Goal: Task Accomplishment & Management: Use online tool/utility

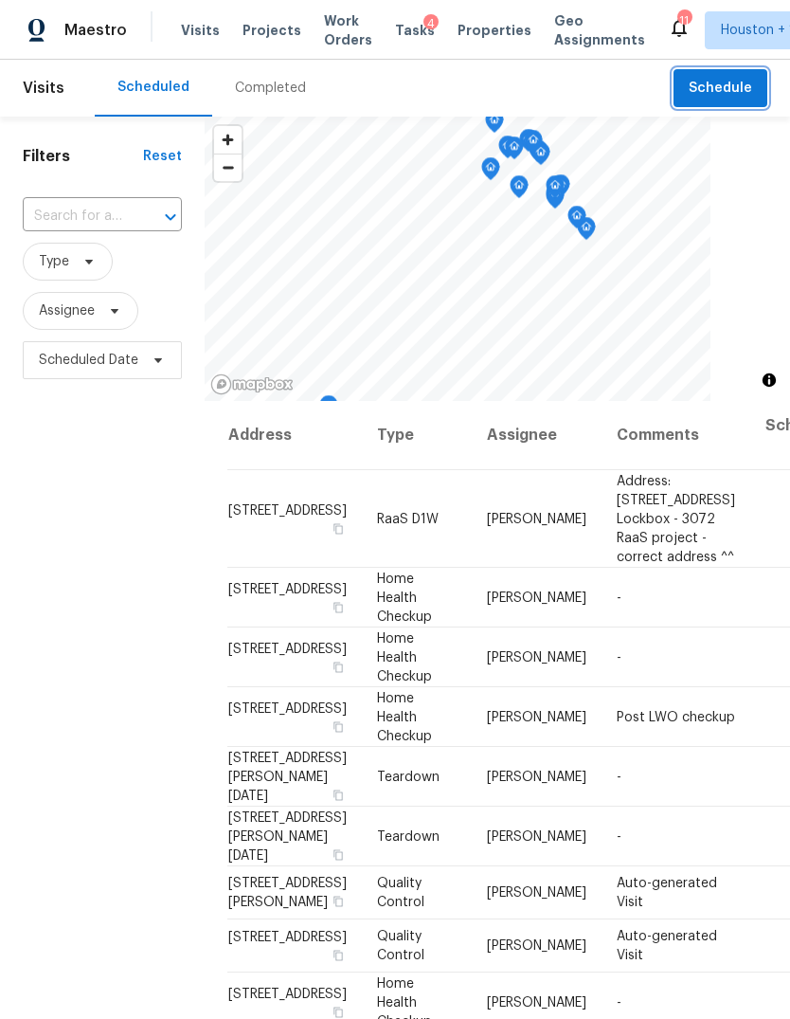
click at [720, 100] on button "Schedule" at bounding box center [721, 88] width 94 height 39
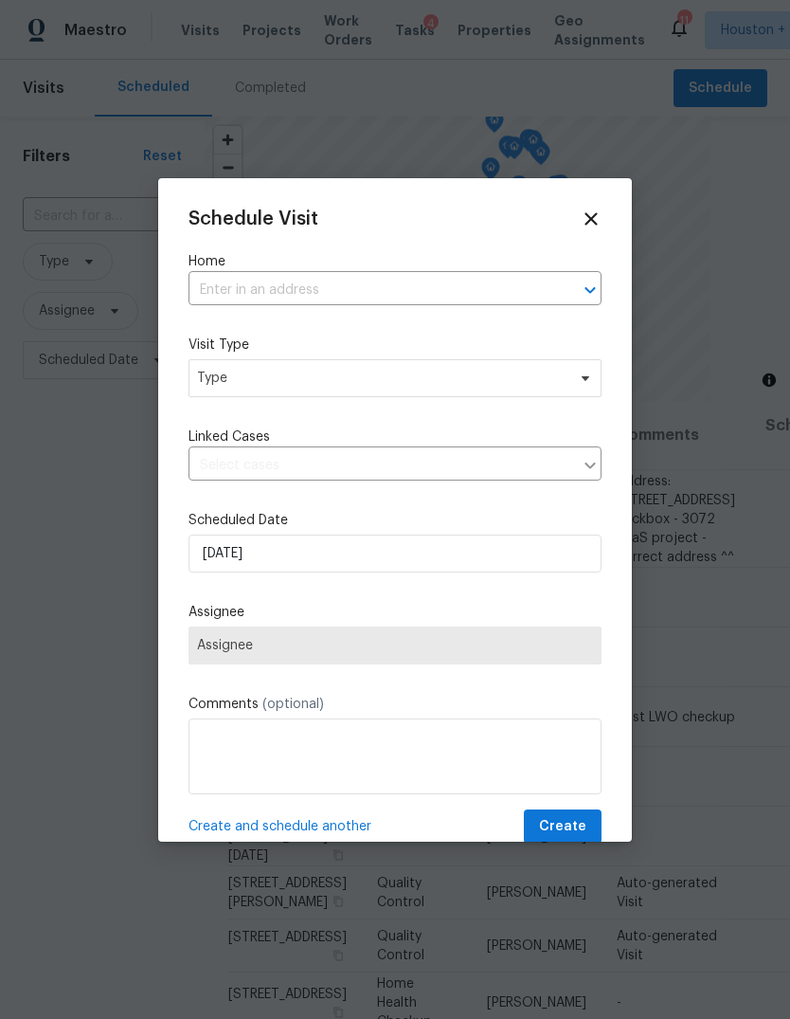
click at [508, 305] on input "text" at bounding box center [369, 290] width 360 height 29
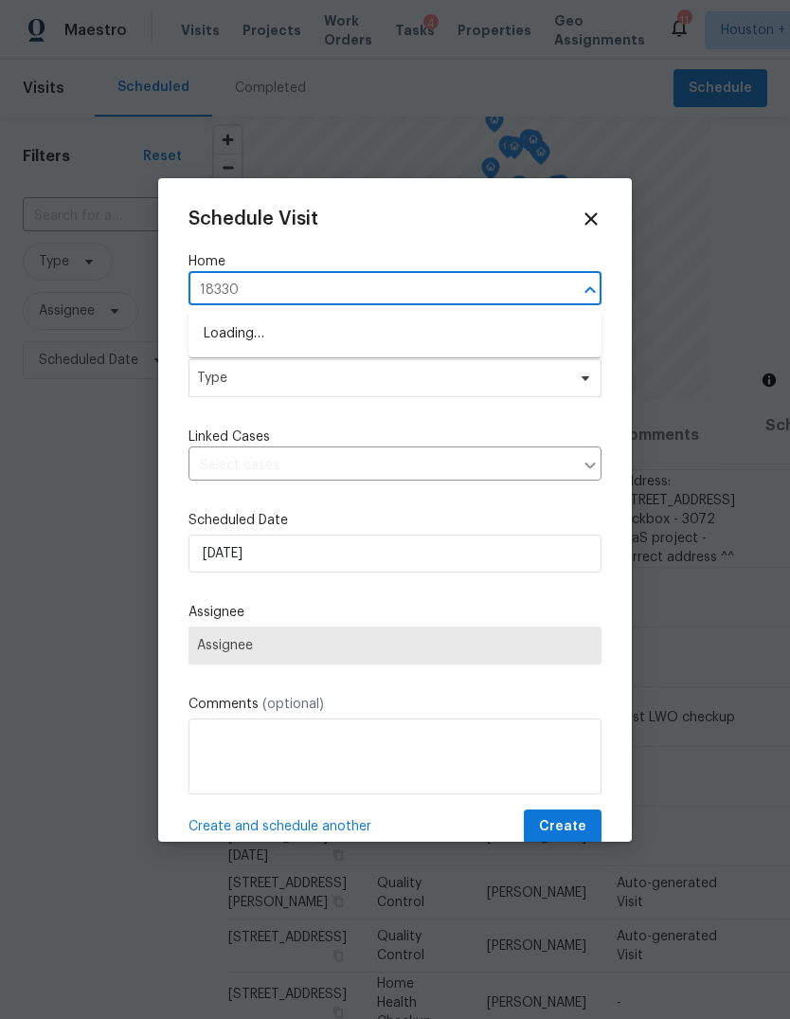
type input "18330"
click at [730, 488] on div at bounding box center [395, 509] width 790 height 1019
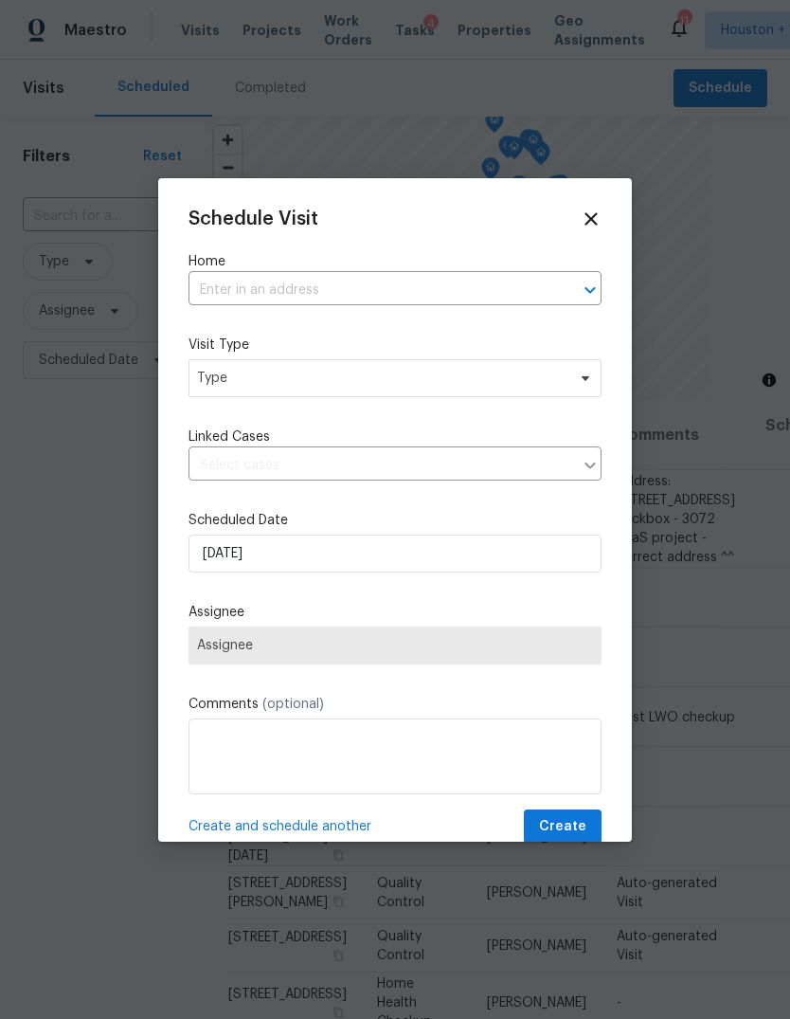
click at [586, 226] on icon at bounding box center [591, 219] width 21 height 21
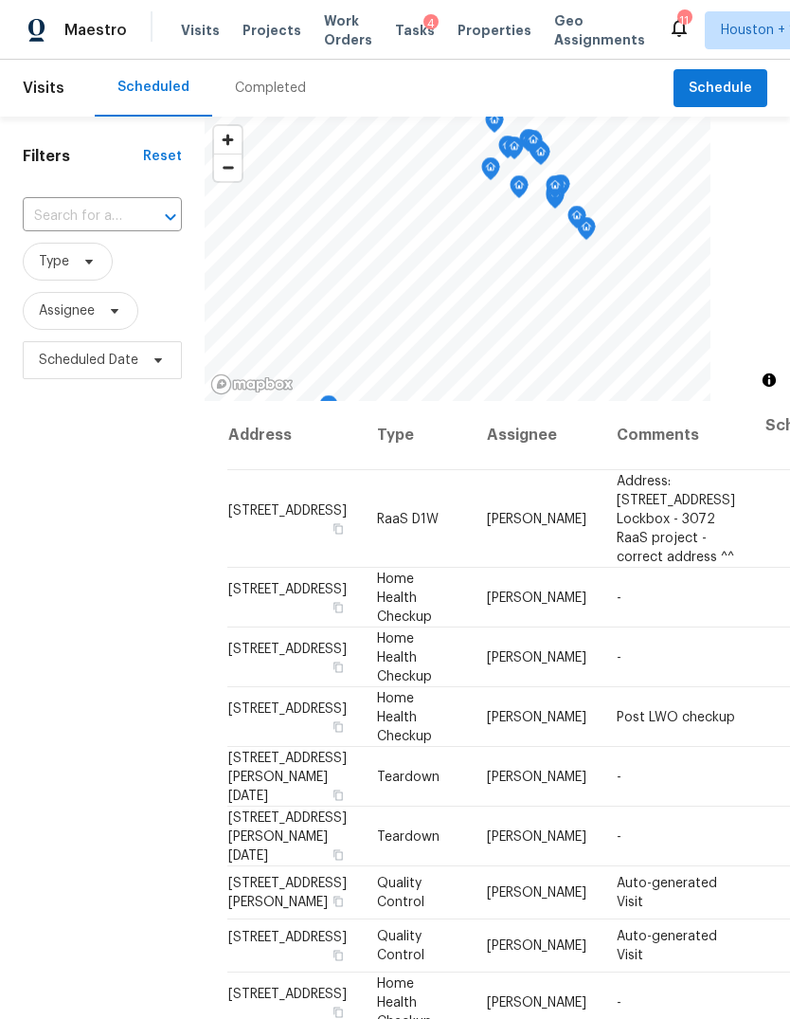
click at [251, 30] on span "Projects" at bounding box center [272, 30] width 59 height 19
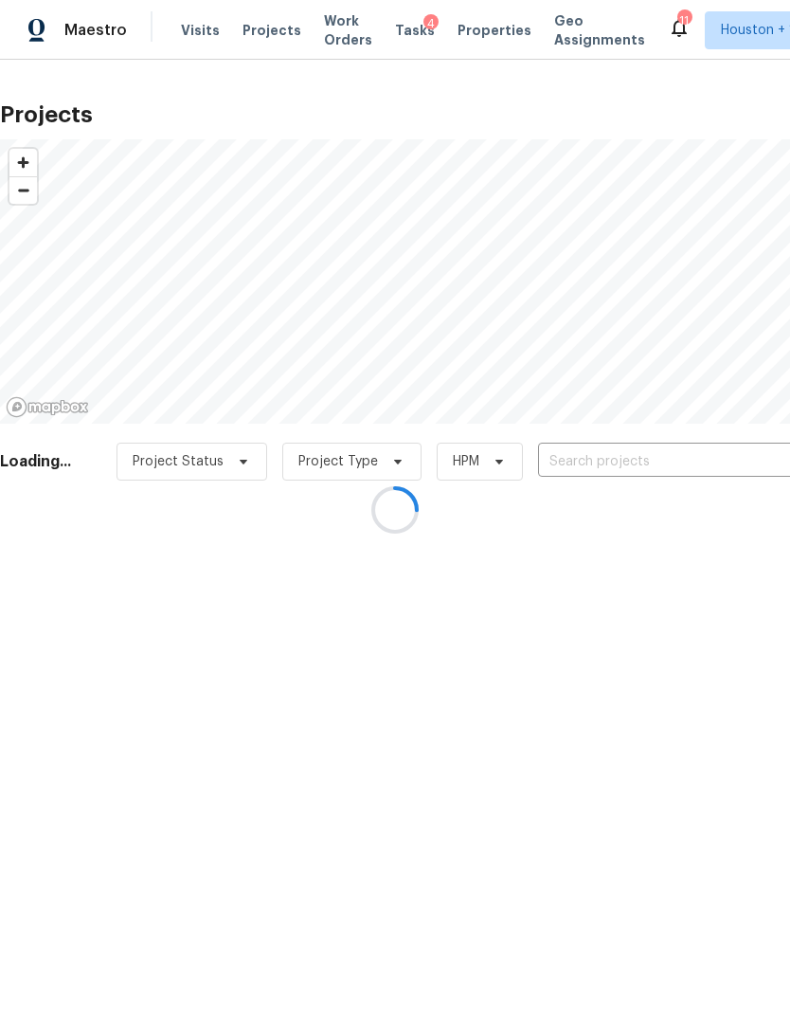
click at [697, 443] on div at bounding box center [395, 509] width 790 height 1019
click at [696, 443] on div at bounding box center [395, 509] width 790 height 1019
click at [721, 433] on div at bounding box center [395, 509] width 790 height 1019
click at [721, 432] on div at bounding box center [395, 509] width 790 height 1019
click at [722, 455] on div at bounding box center [395, 509] width 790 height 1019
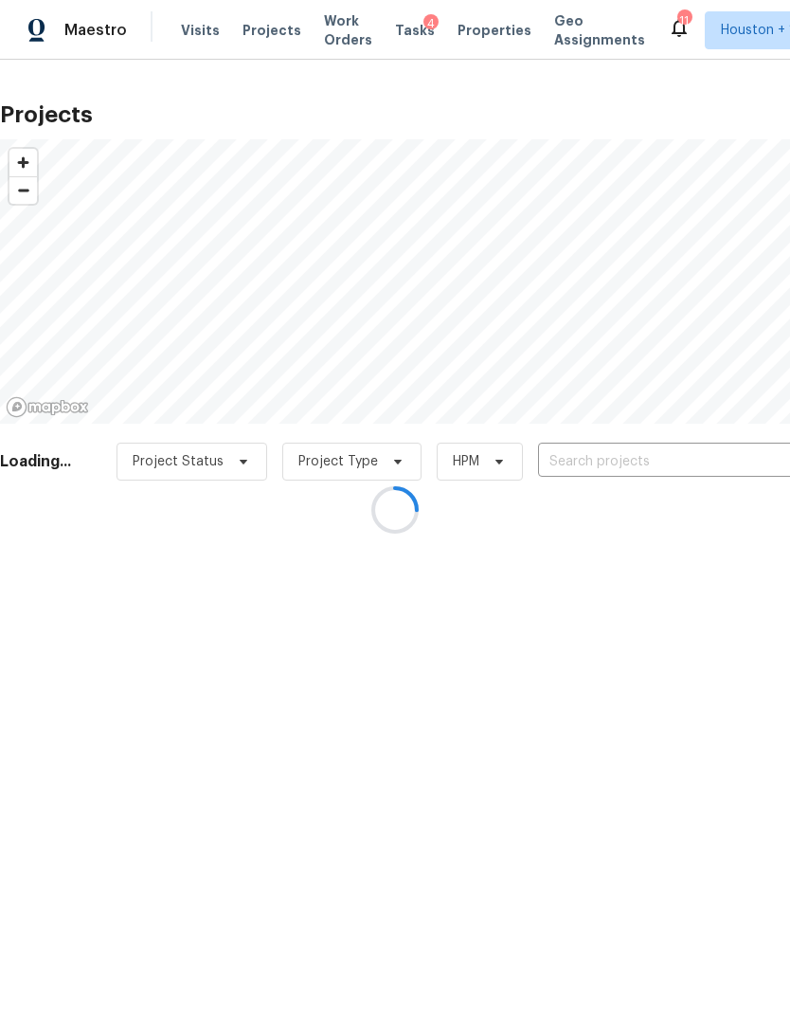
click at [721, 455] on div at bounding box center [395, 509] width 790 height 1019
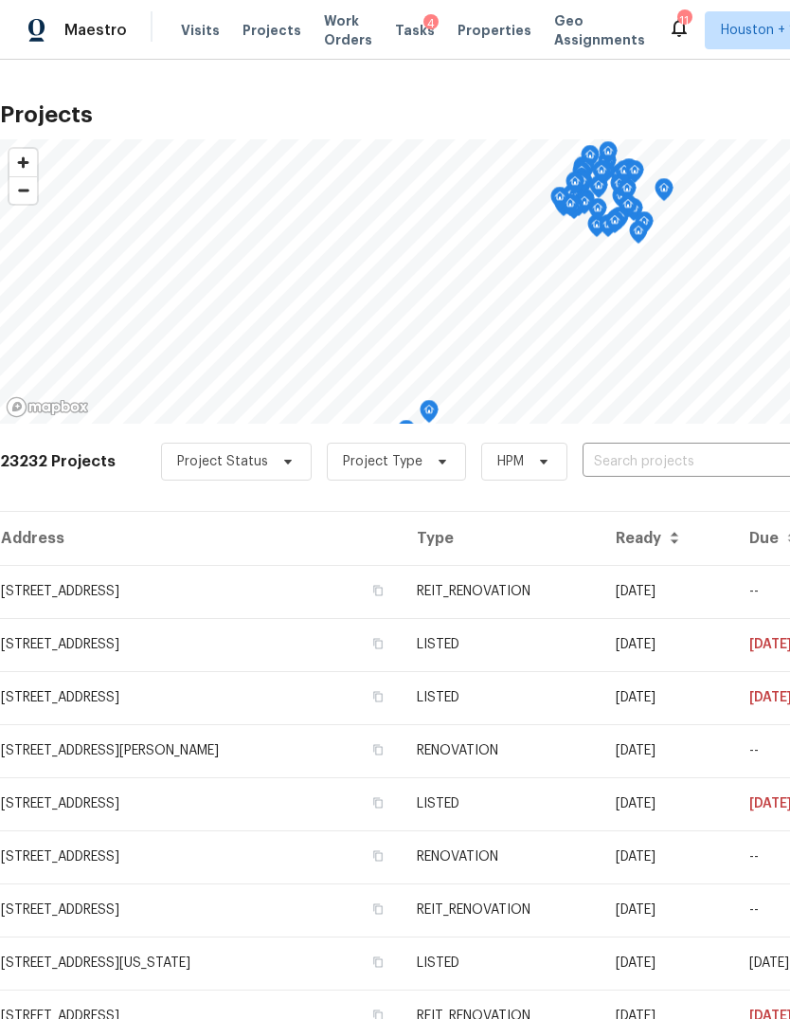
click at [720, 459] on input "text" at bounding box center [691, 461] width 217 height 29
type input "18330 Chap"
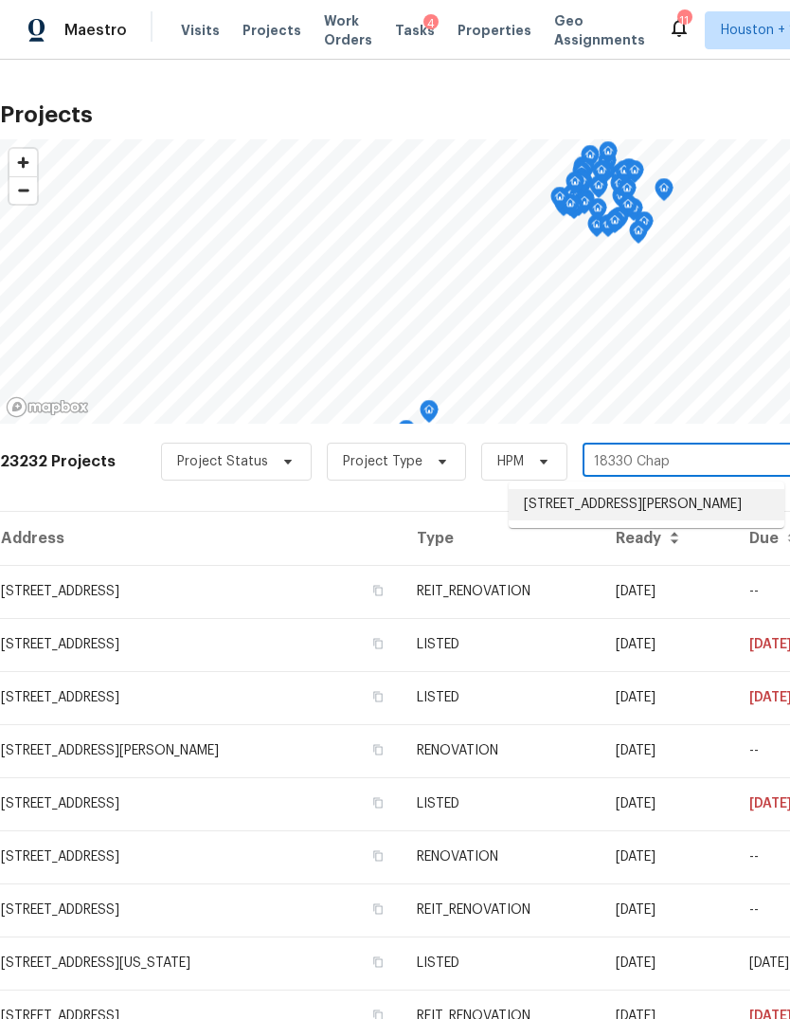
click at [733, 514] on li "[STREET_ADDRESS][PERSON_NAME]" at bounding box center [647, 504] width 276 height 31
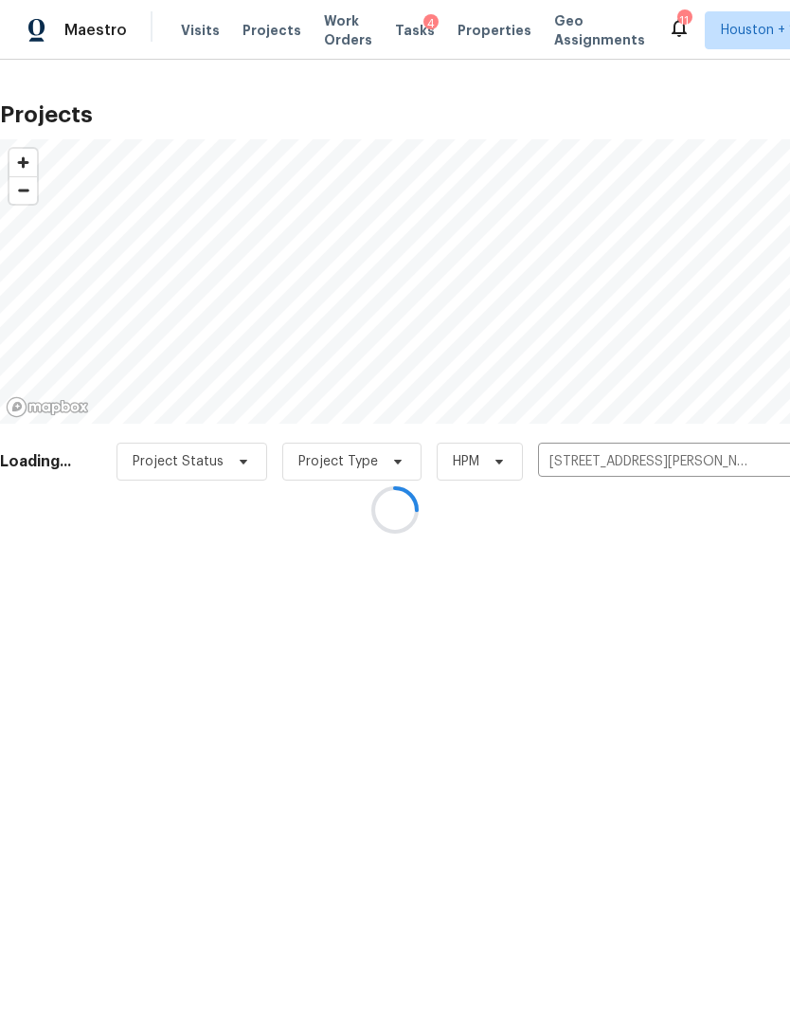
click at [75, 553] on div at bounding box center [395, 509] width 790 height 1019
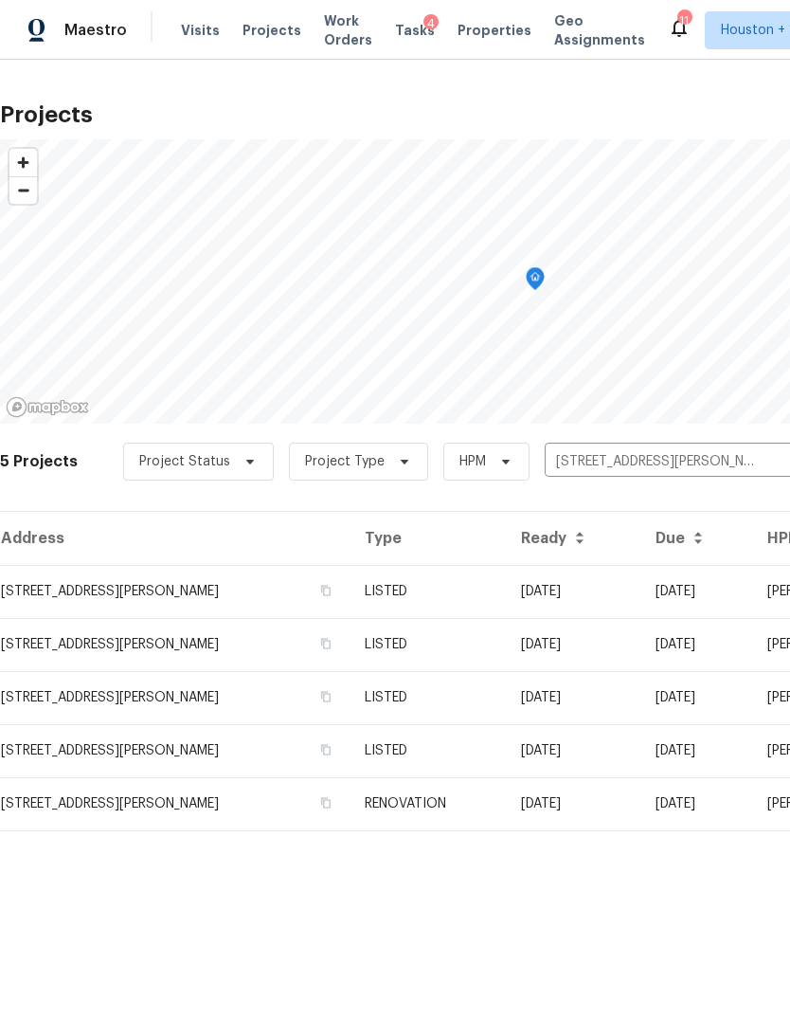
click at [73, 583] on td "[STREET_ADDRESS][PERSON_NAME]" at bounding box center [175, 591] width 350 height 53
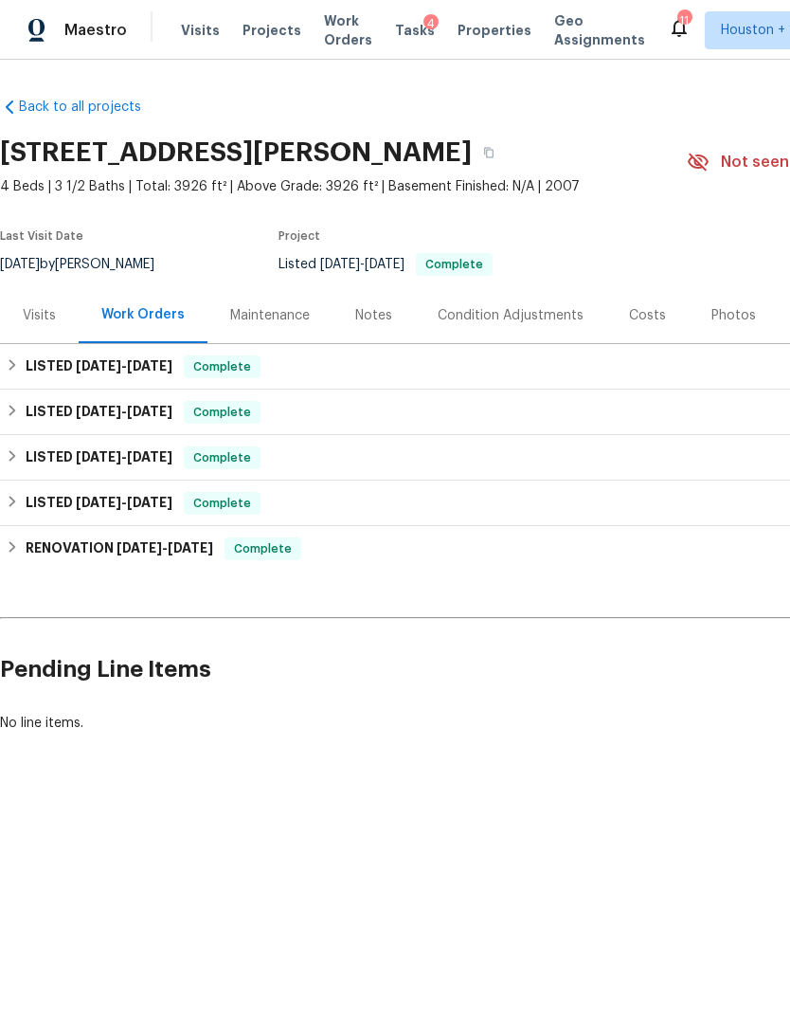
click at [51, 342] on div "Visits" at bounding box center [39, 315] width 79 height 56
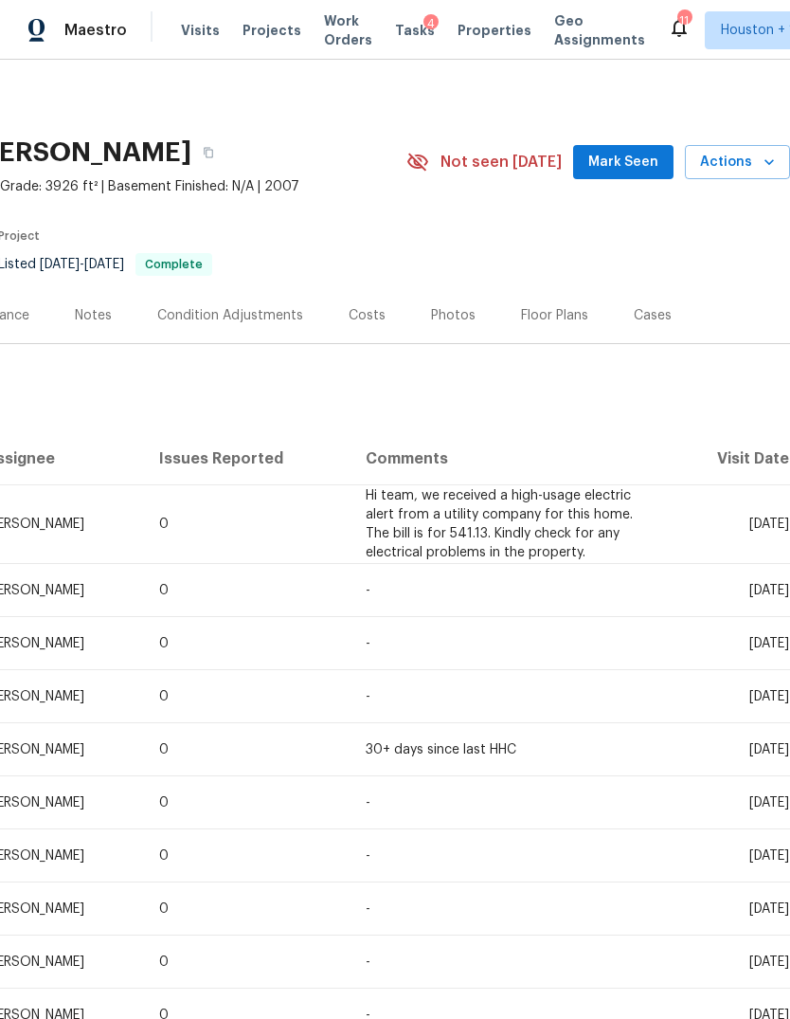
scroll to position [0, 281]
click at [746, 172] on span "Actions" at bounding box center [737, 163] width 75 height 24
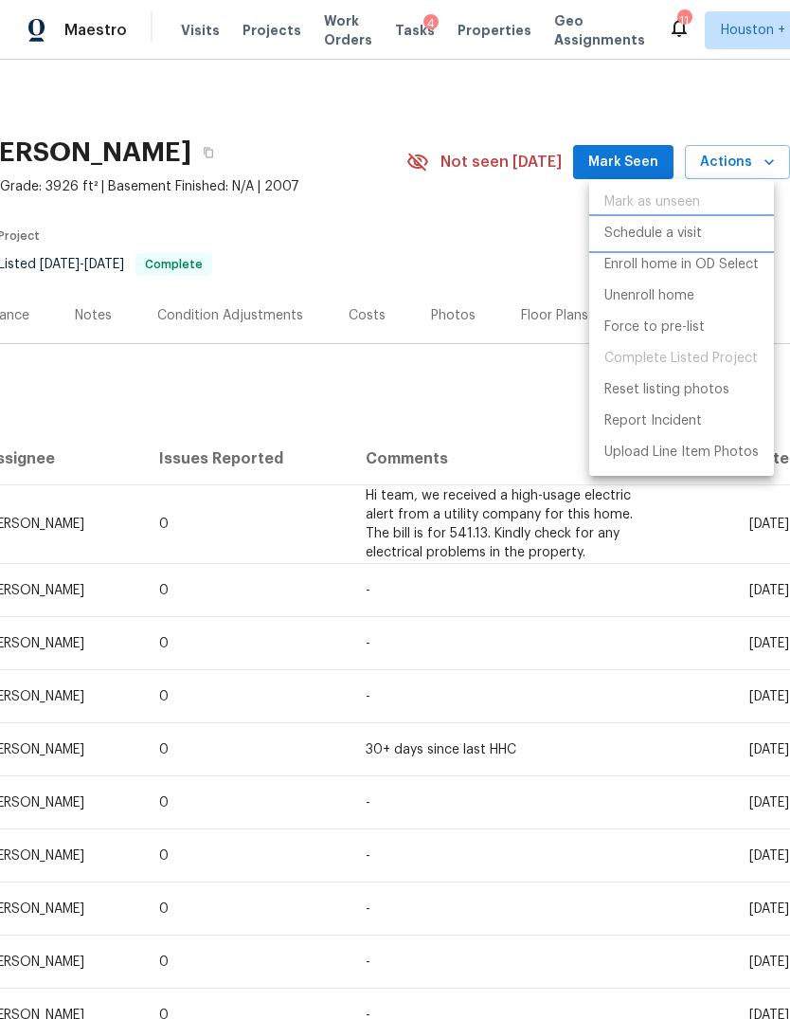
click at [687, 231] on p "Schedule a visit" at bounding box center [654, 234] width 98 height 20
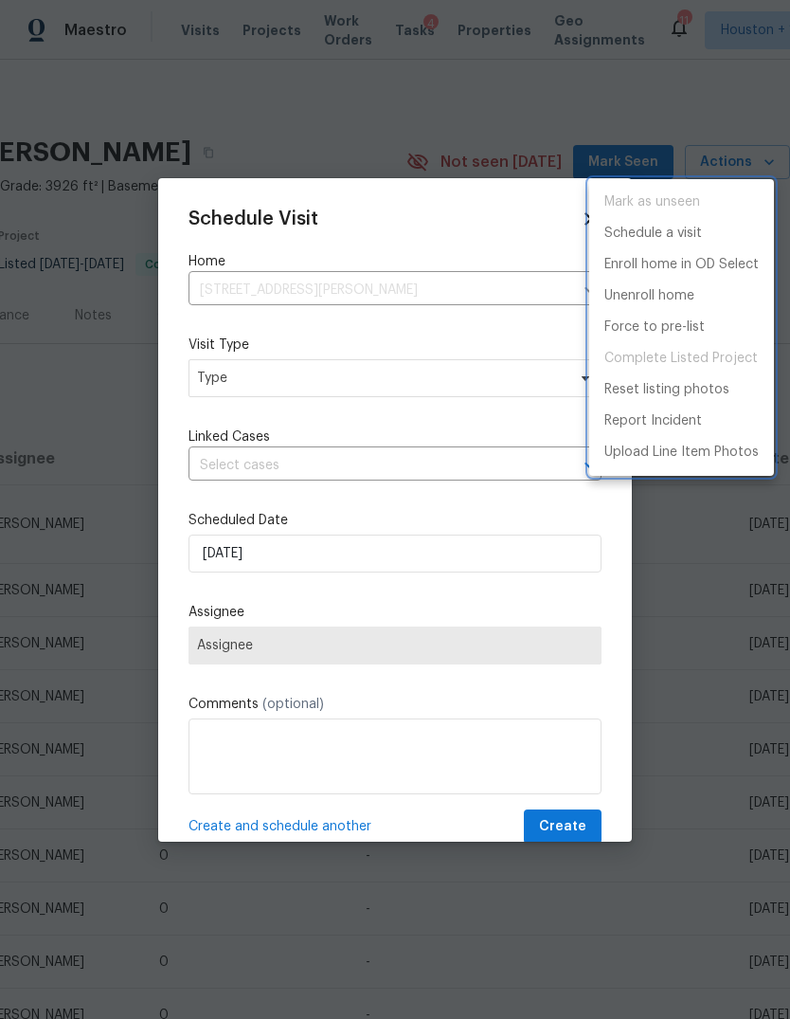
click at [437, 414] on div at bounding box center [395, 509] width 790 height 1019
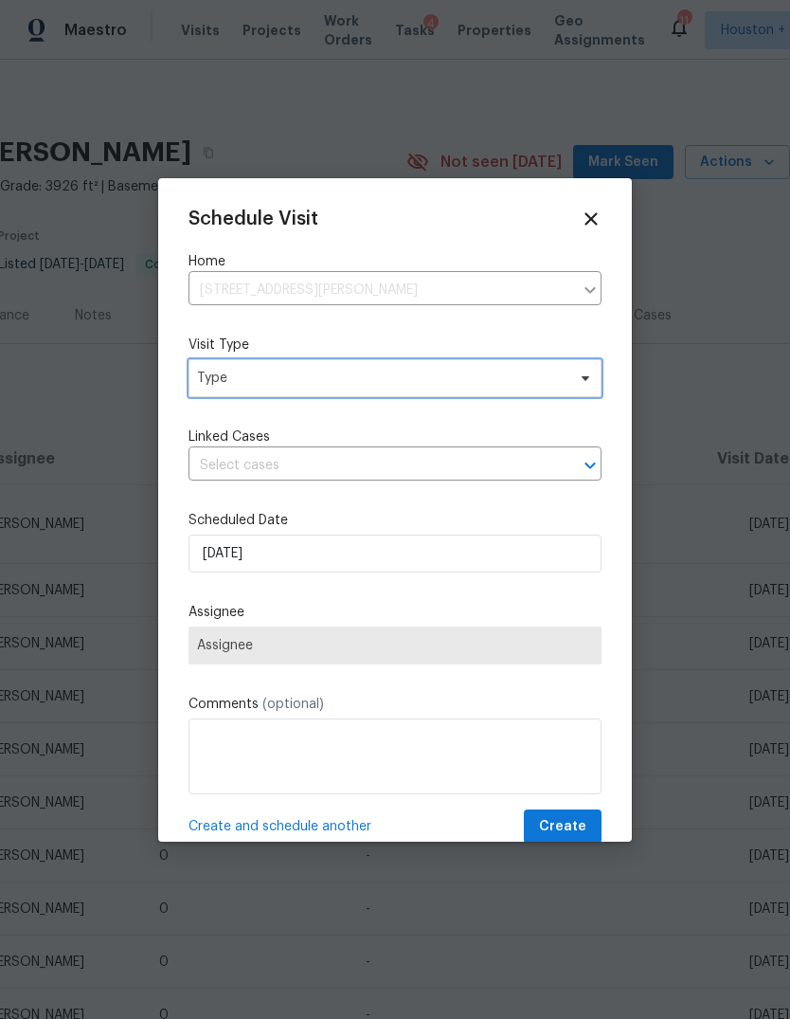
click at [491, 390] on span "Type" at bounding box center [395, 378] width 413 height 38
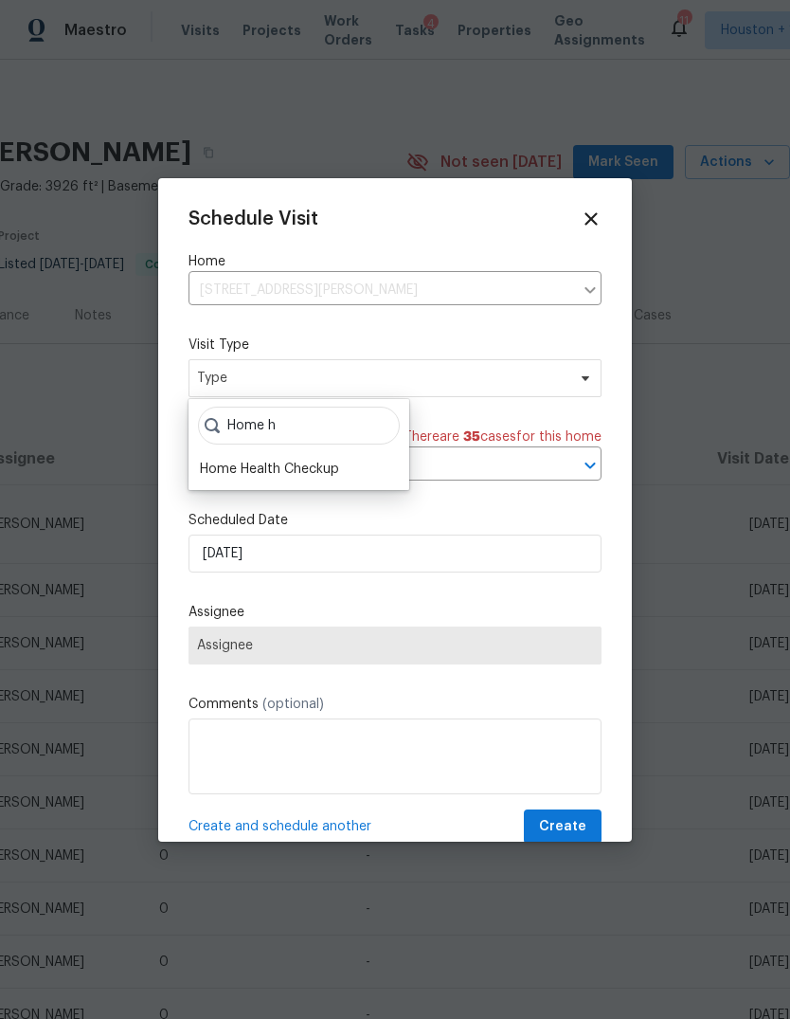
type input "Home h"
click at [228, 463] on div "Home Health Checkup" at bounding box center [269, 469] width 139 height 19
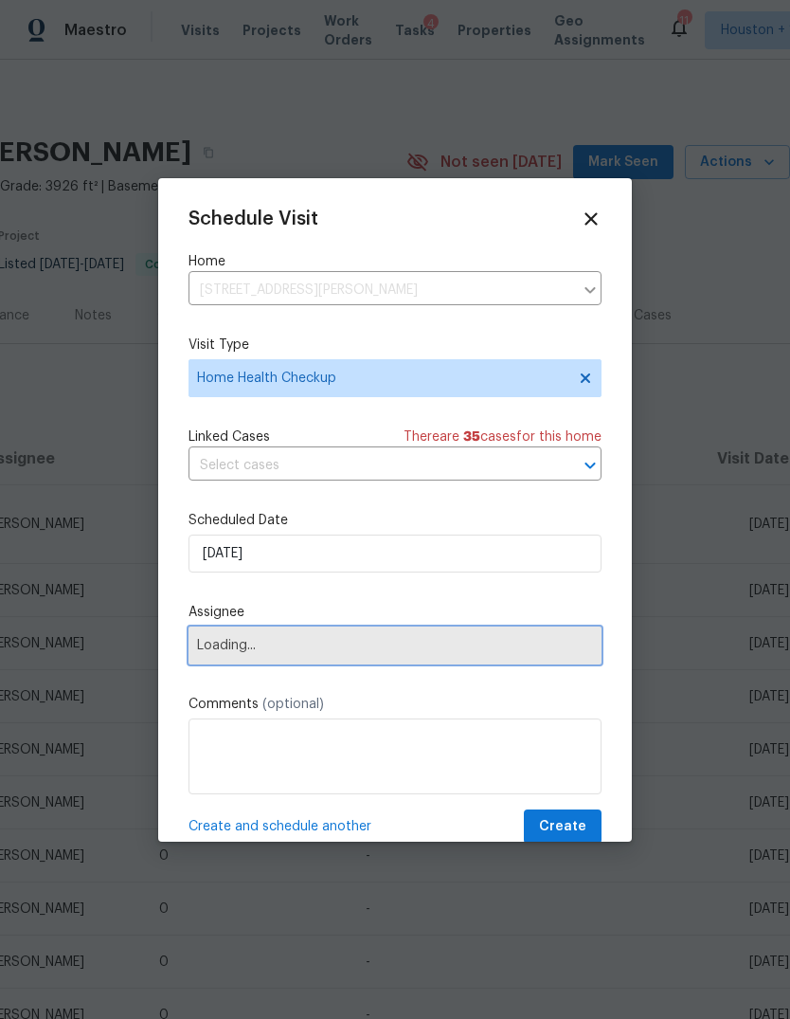
click at [233, 647] on span "Loading..." at bounding box center [395, 645] width 396 height 15
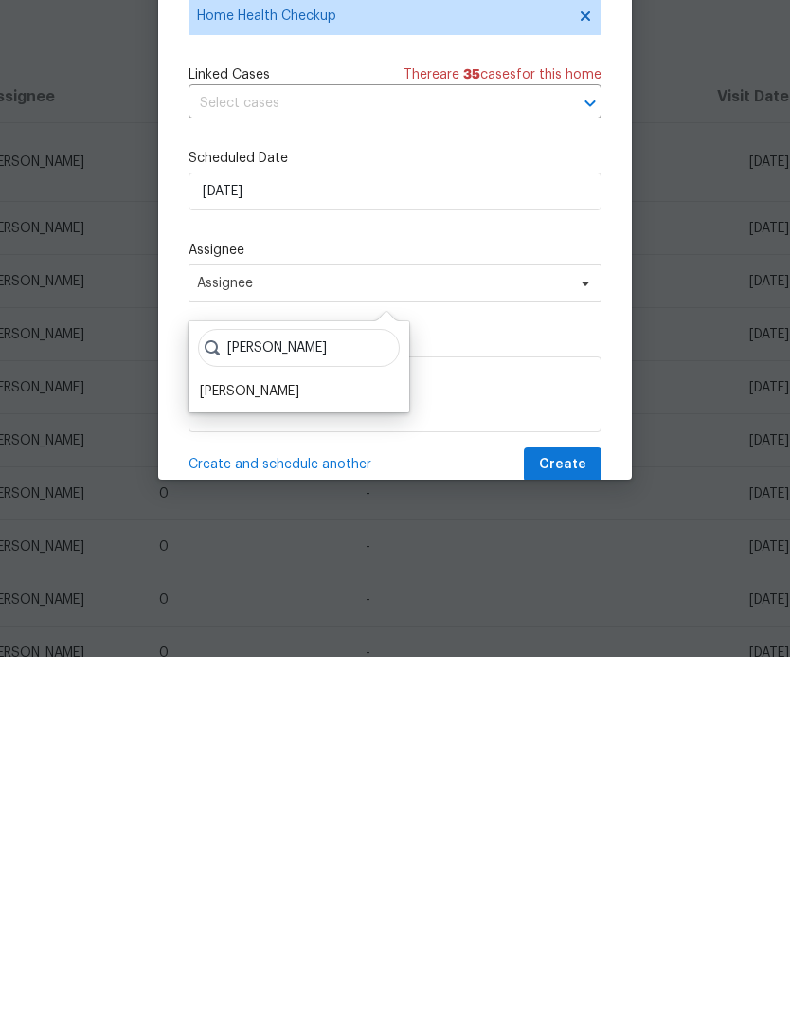
type input "[PERSON_NAME]"
click at [223, 744] on div "[PERSON_NAME]" at bounding box center [250, 753] width 100 height 19
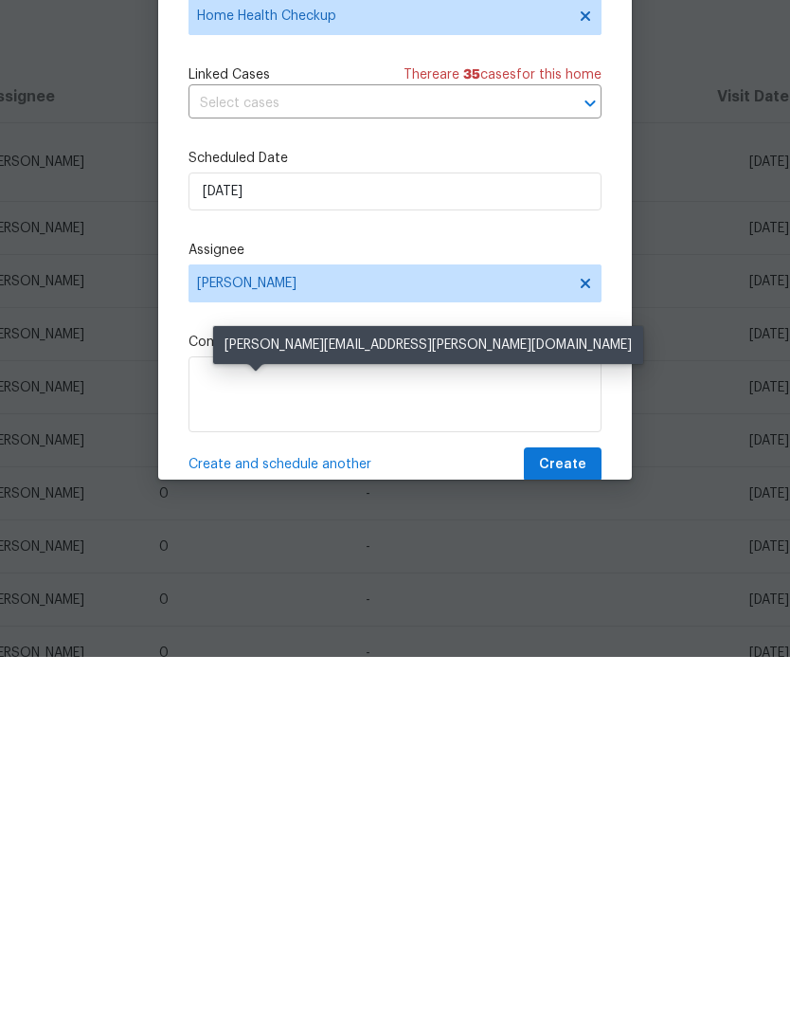
scroll to position [71, 0]
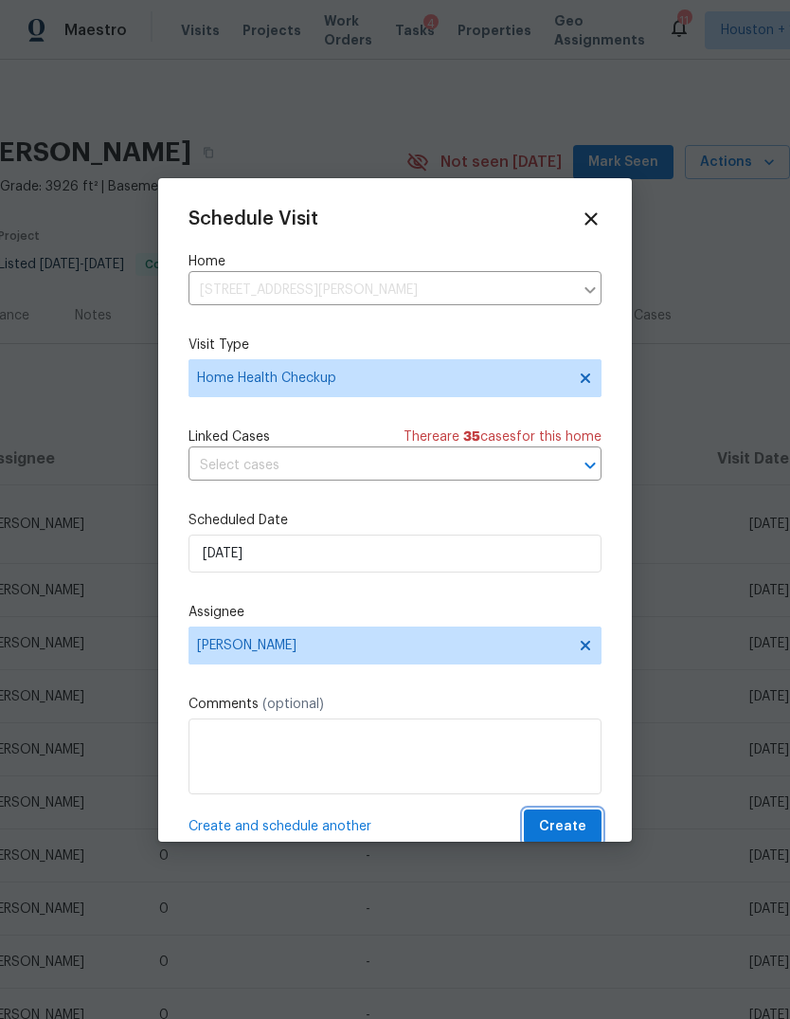
click at [567, 839] on span "Create" at bounding box center [562, 827] width 47 height 24
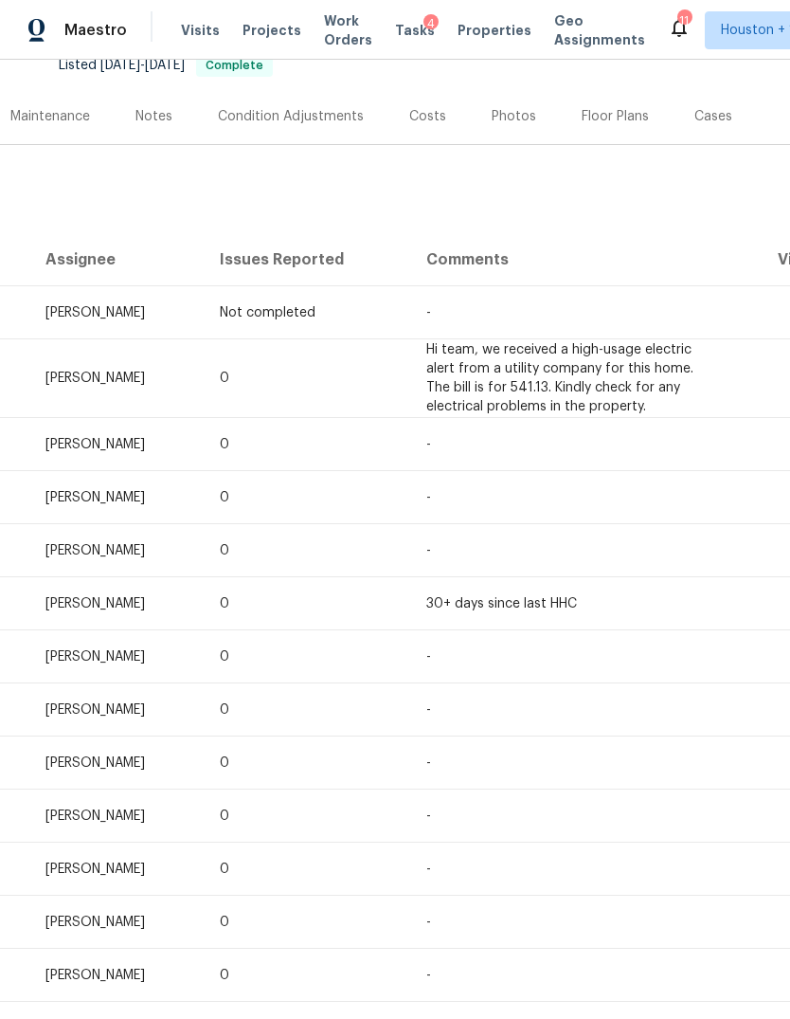
scroll to position [272, 203]
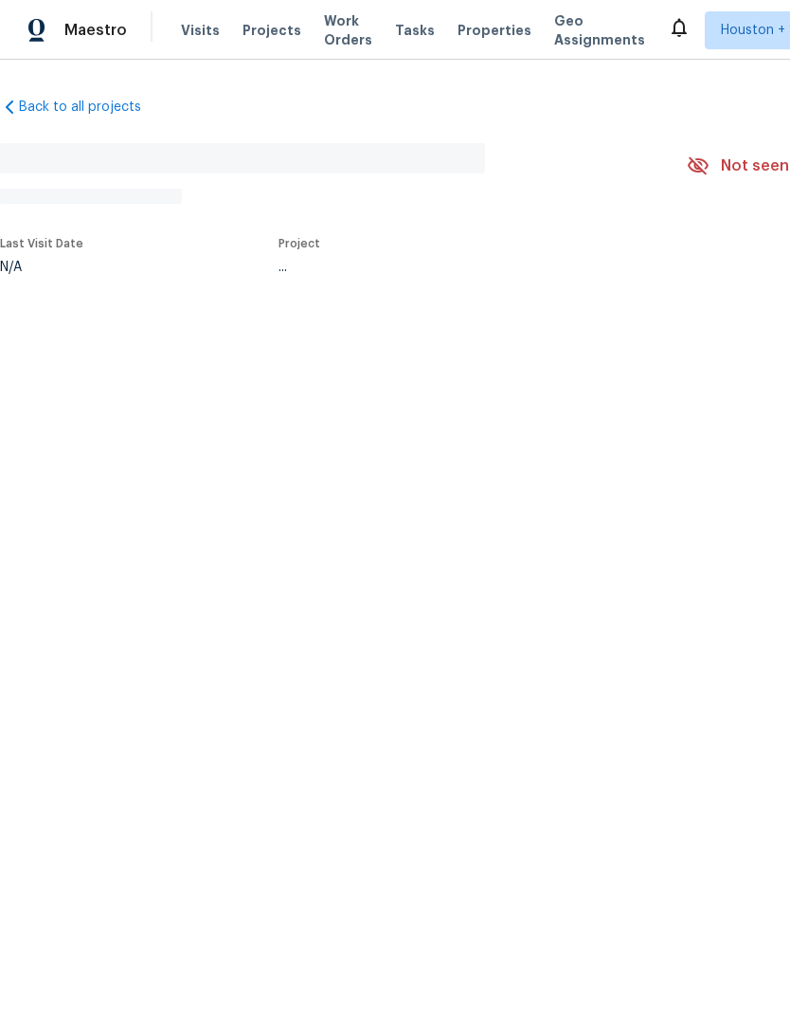
click at [644, 399] on html "Maestro Visits Projects Work Orders Tasks Properties Geo Assignments Houston + …" at bounding box center [395, 199] width 790 height 399
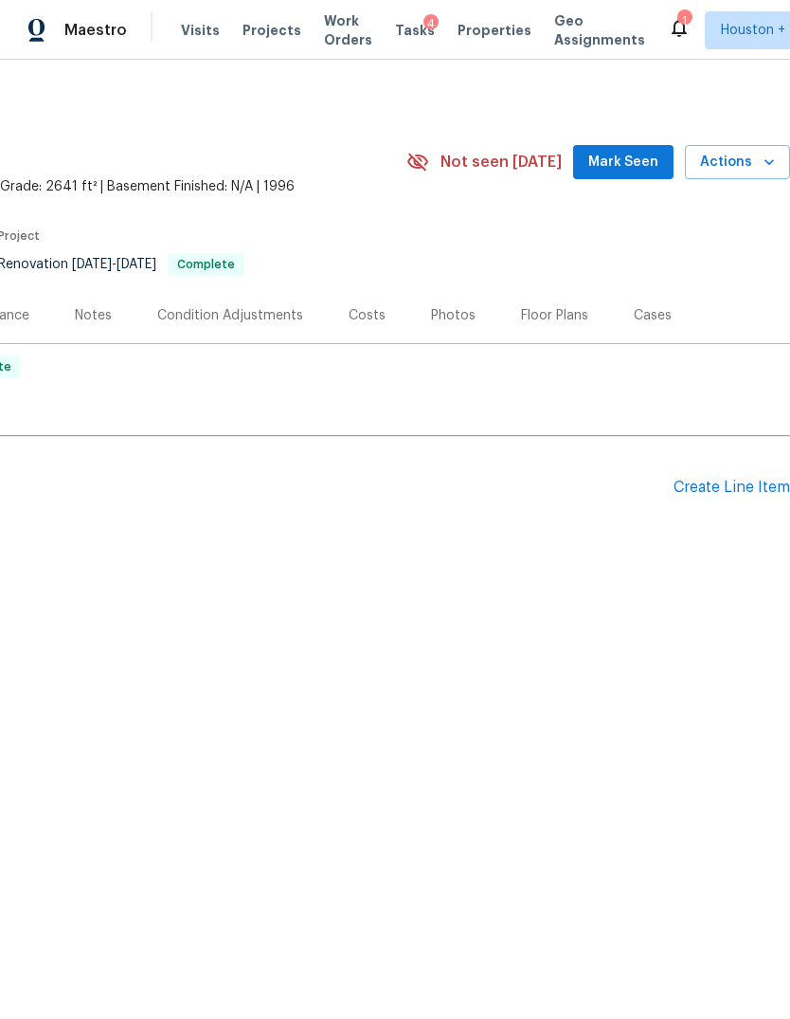
click at [747, 176] on button "Actions" at bounding box center [737, 162] width 105 height 35
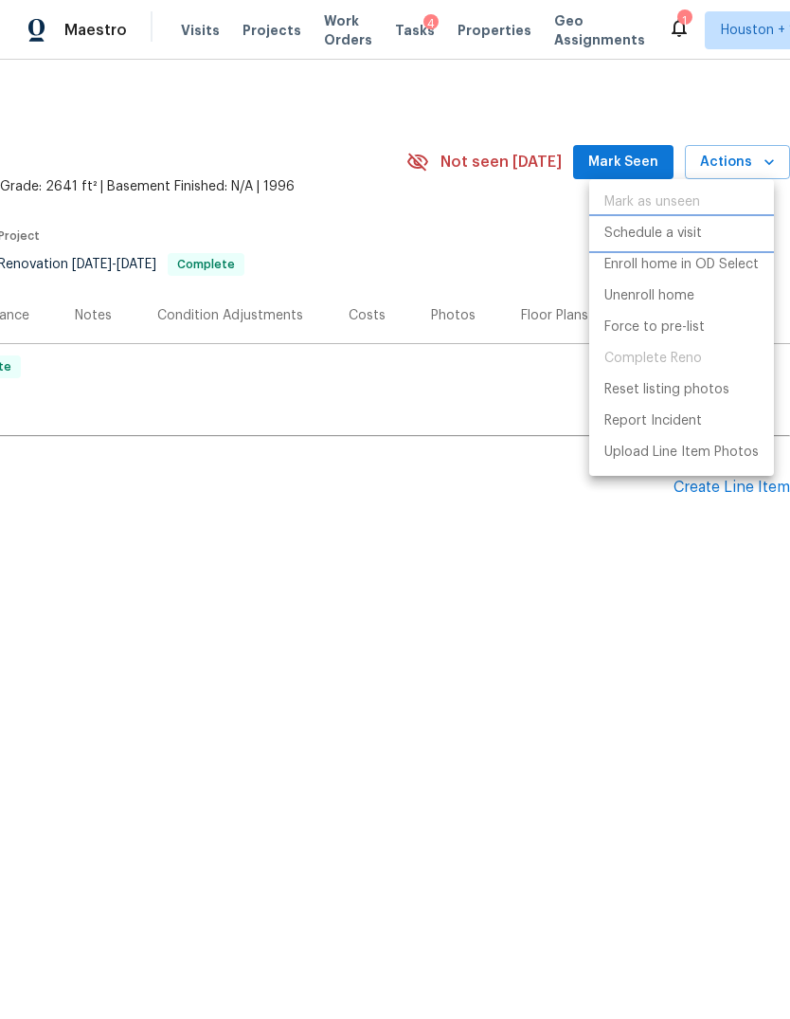
click at [690, 233] on p "Schedule a visit" at bounding box center [654, 234] width 98 height 20
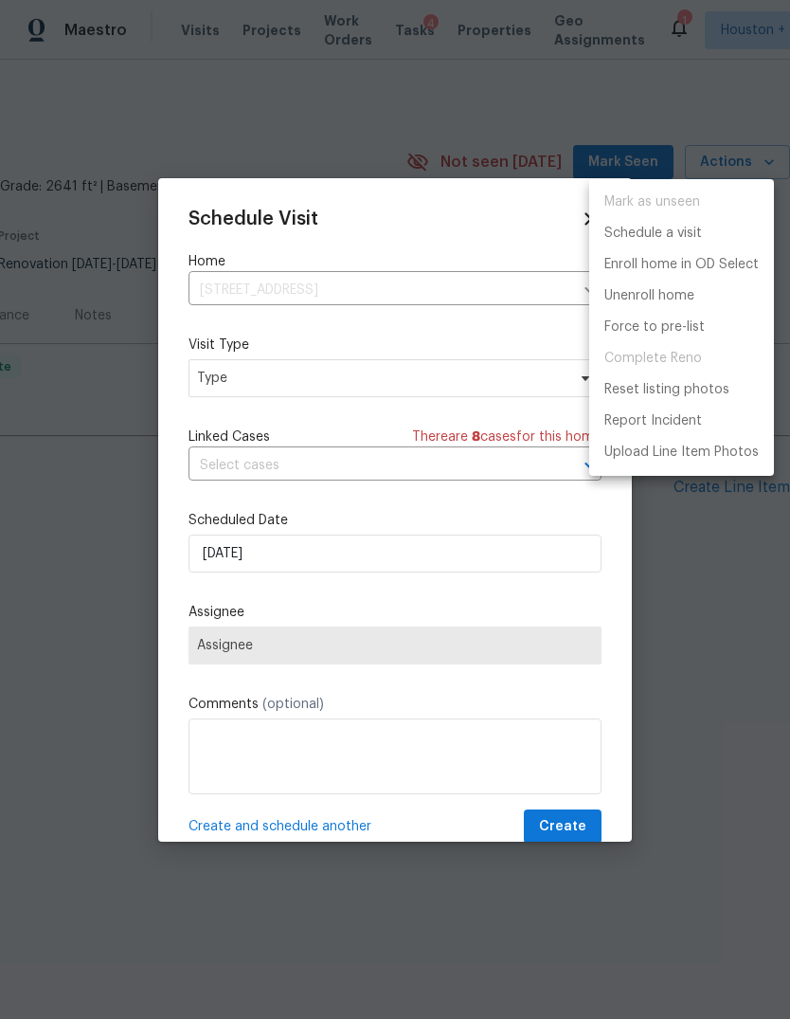
click at [450, 481] on div at bounding box center [395, 509] width 790 height 1019
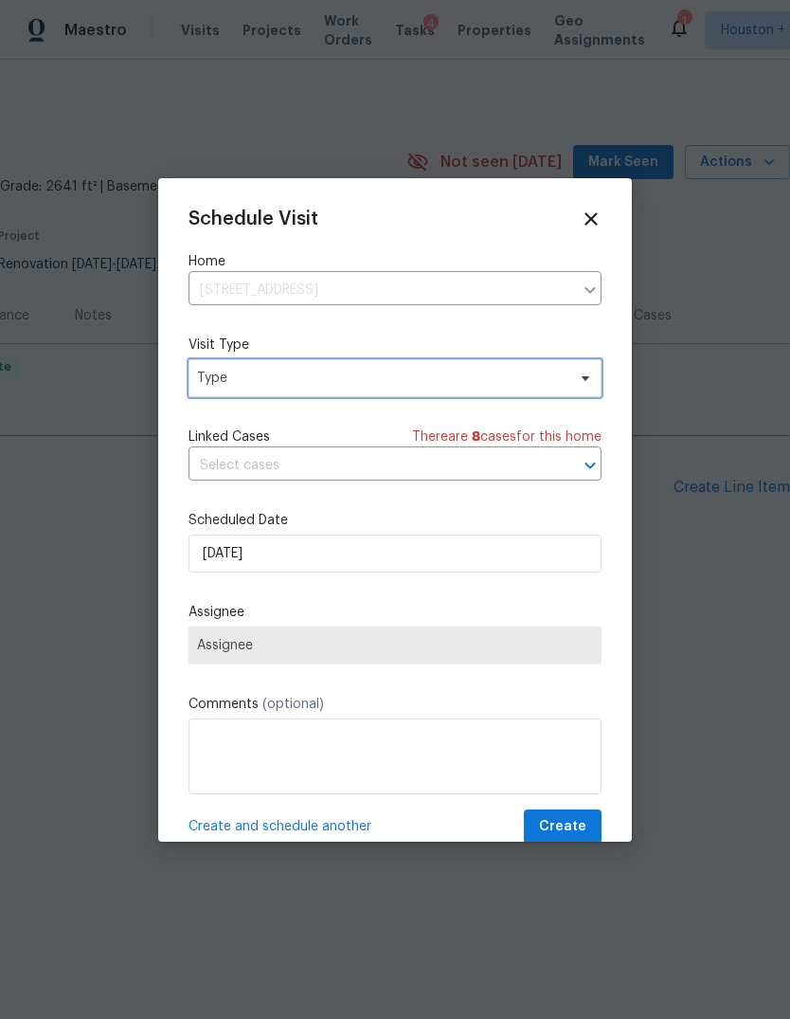
click at [513, 374] on span "Type" at bounding box center [381, 378] width 369 height 19
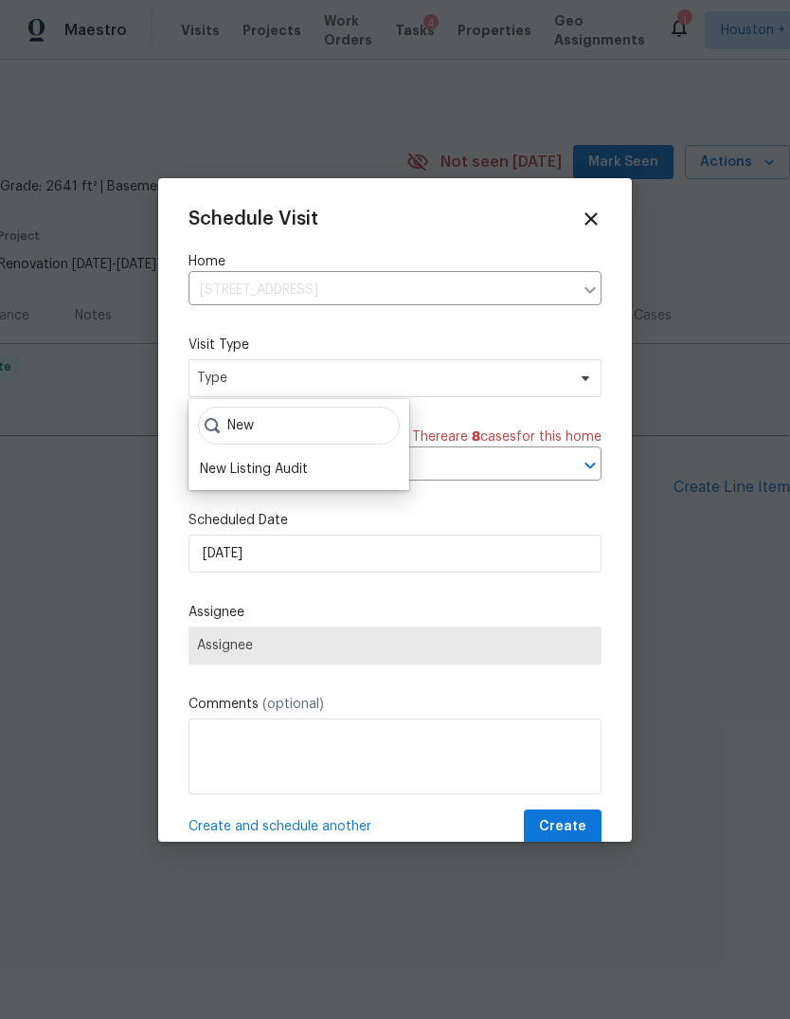
type input "New"
click at [302, 471] on div "New Listing Audit" at bounding box center [254, 469] width 108 height 19
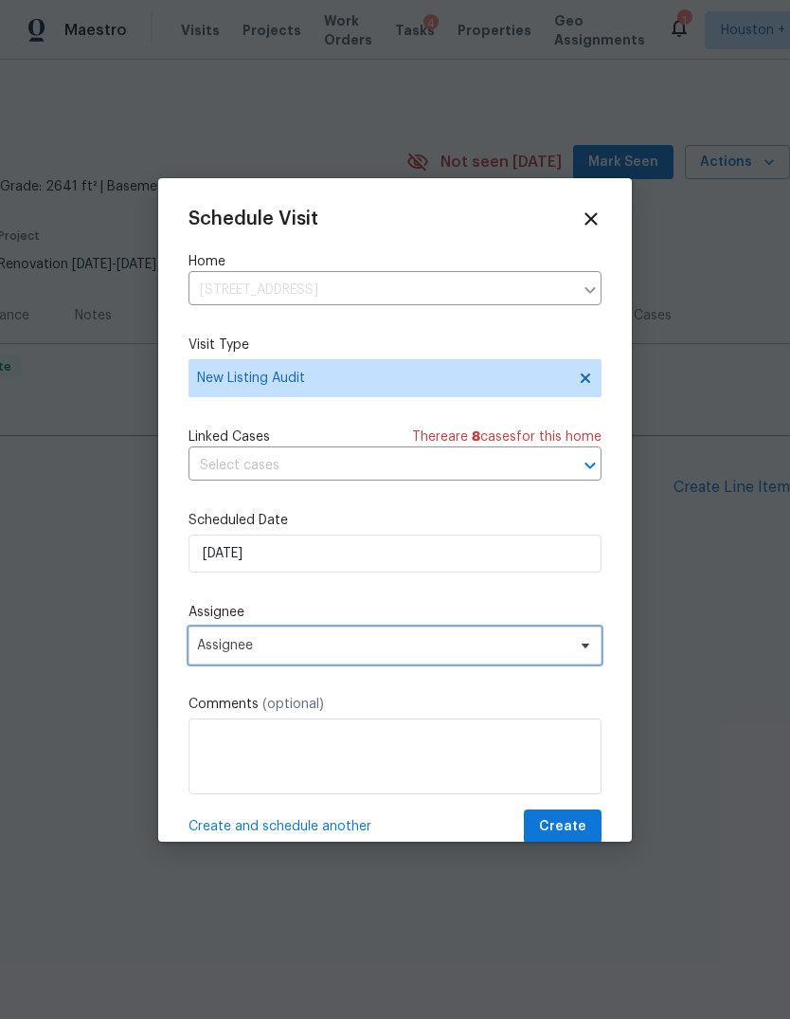
click at [353, 644] on span "Assignee" at bounding box center [383, 645] width 372 height 15
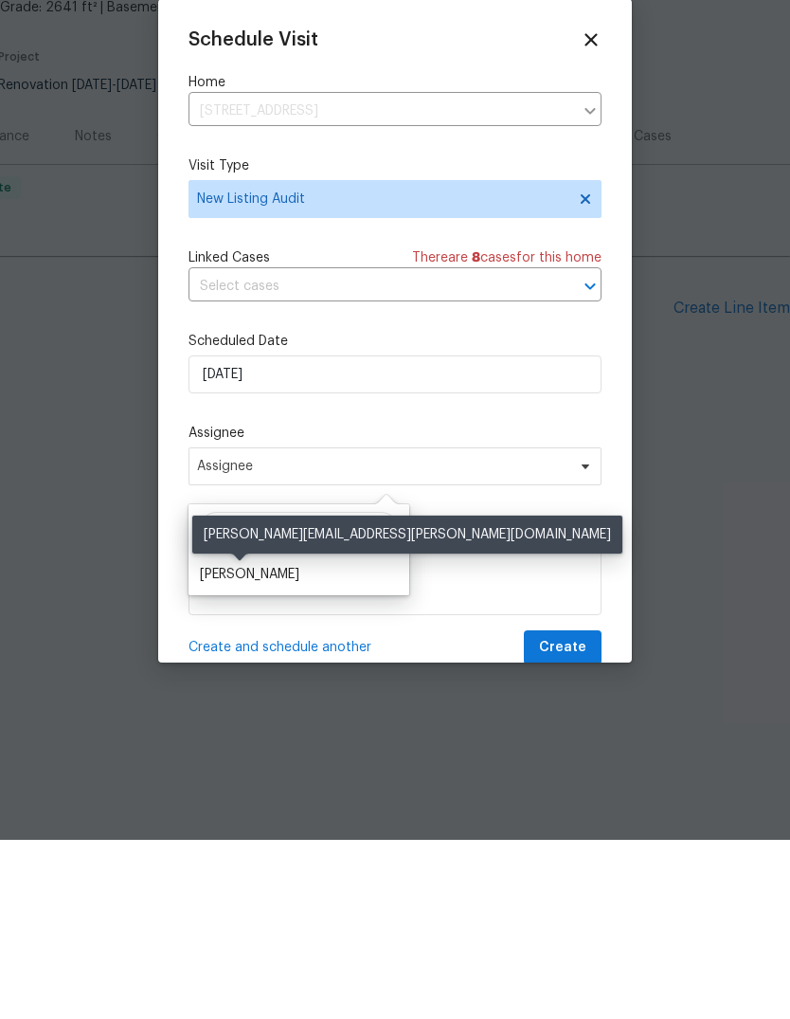
type input "[PERSON_NAME]"
click at [255, 744] on div "[PERSON_NAME]" at bounding box center [250, 753] width 100 height 19
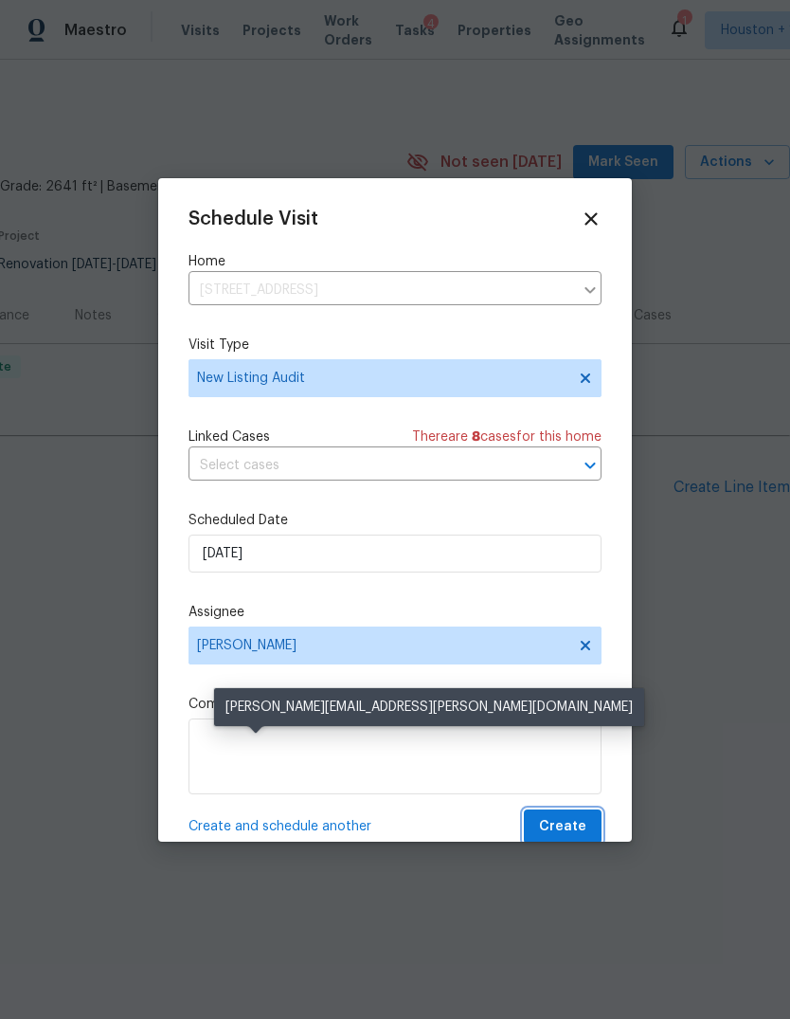
click at [572, 818] on button "Create" at bounding box center [563, 826] width 78 height 35
